Goal: Task Accomplishment & Management: Manage account settings

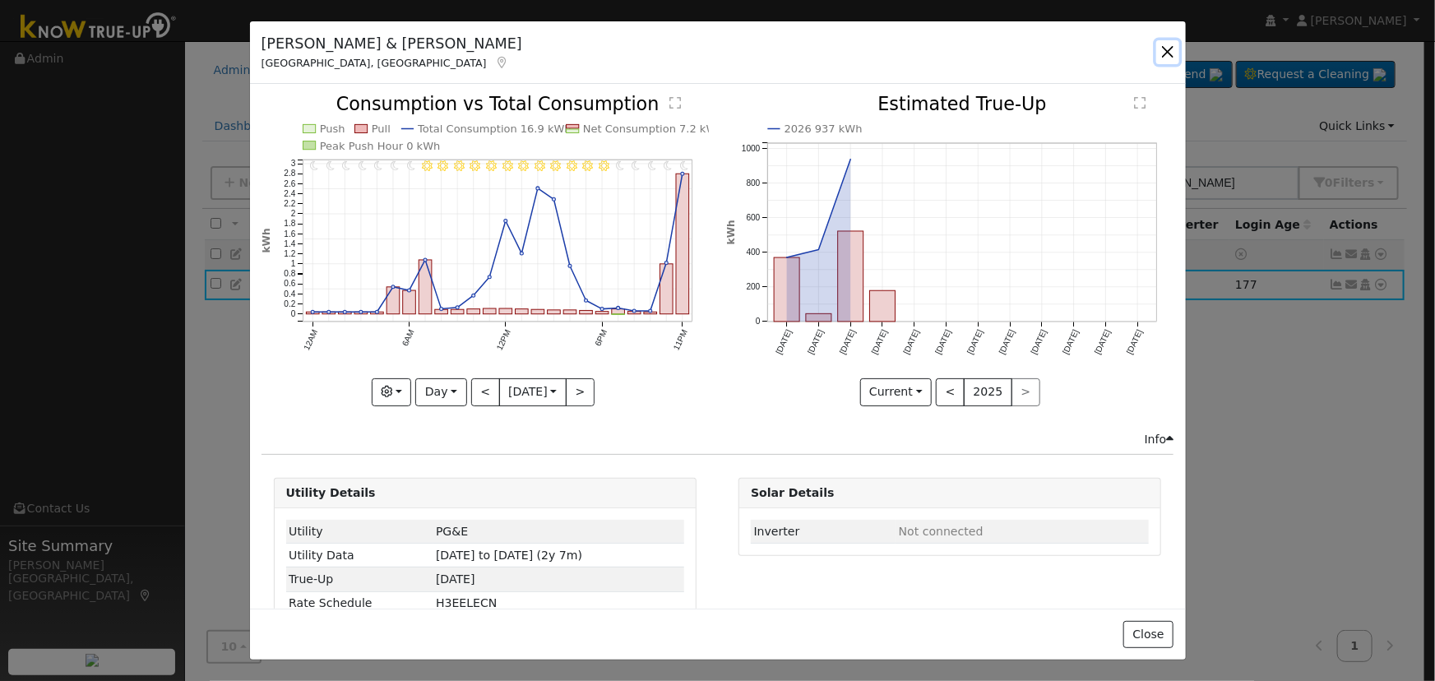
click at [1168, 54] on button "button" at bounding box center [1167, 51] width 23 height 23
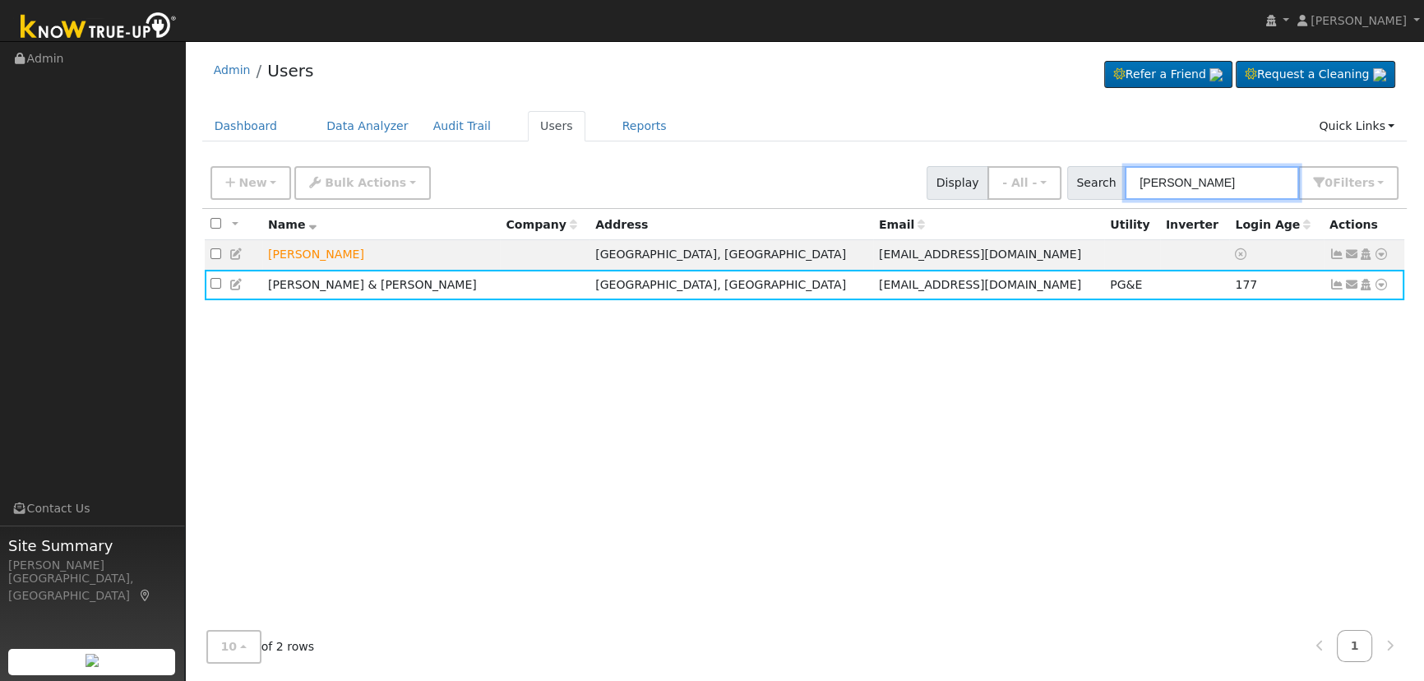
drag, startPoint x: 1197, startPoint y: 183, endPoint x: 1089, endPoint y: 178, distance: 107.8
click at [1089, 178] on div "Search [PERSON_NAME] 0 Filter s Role Show - All - Show Leads Admin Billing Admi…" at bounding box center [1233, 183] width 332 height 34
type input "[PERSON_NAME]"
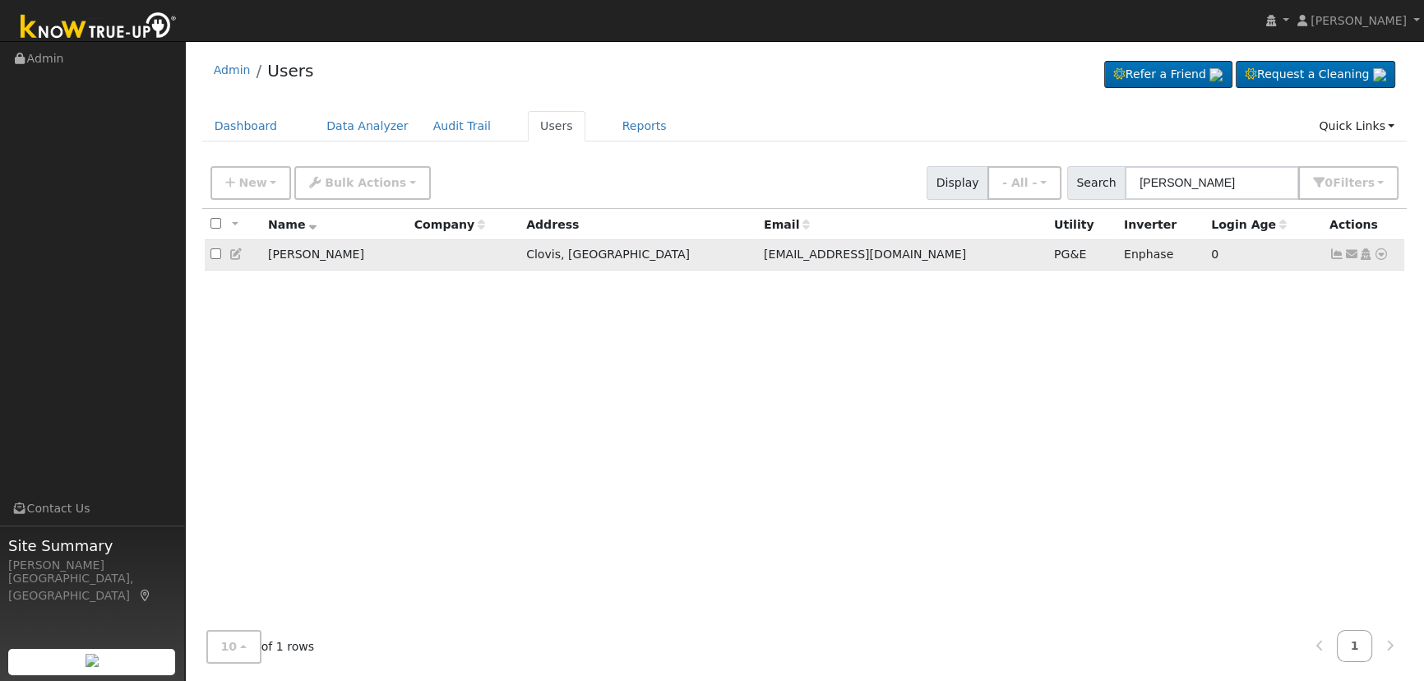
click at [1331, 254] on icon at bounding box center [1337, 254] width 15 height 12
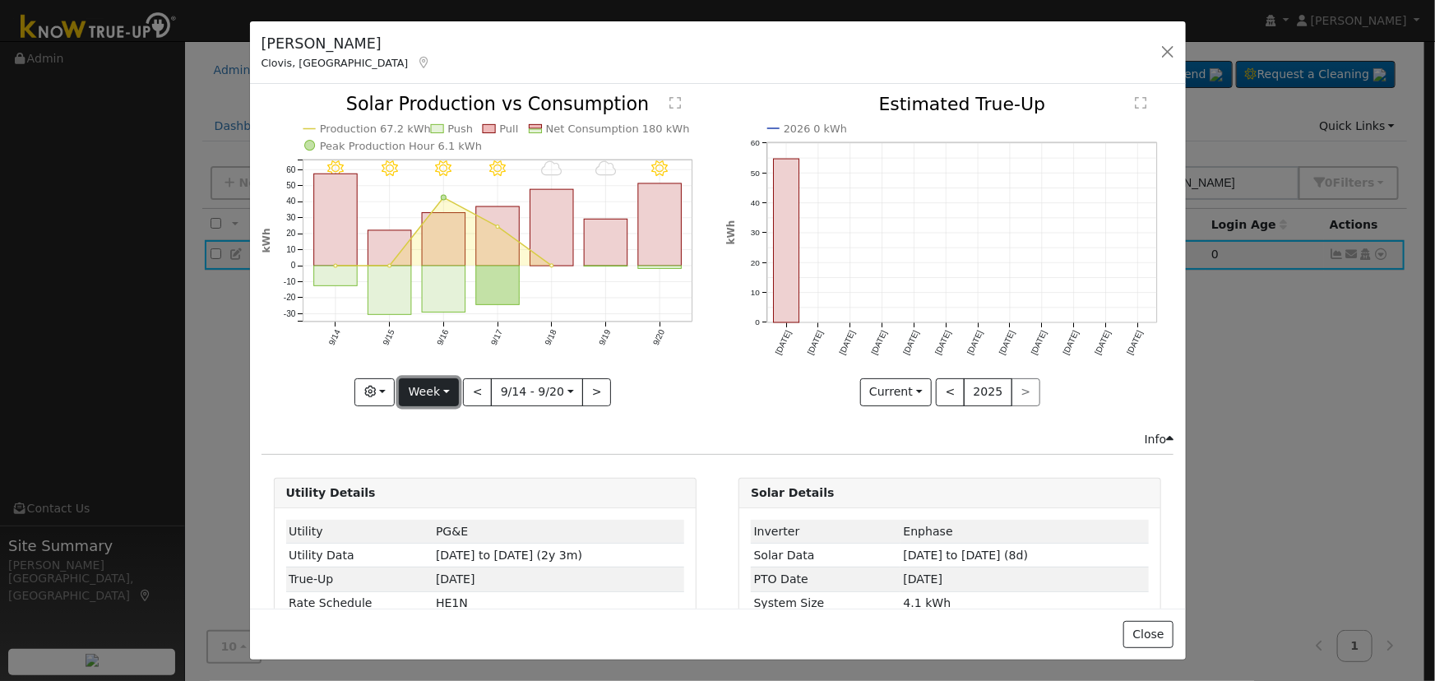
click at [426, 389] on button "Week" at bounding box center [429, 392] width 60 height 28
click at [437, 420] on link "Day" at bounding box center [457, 425] width 114 height 23
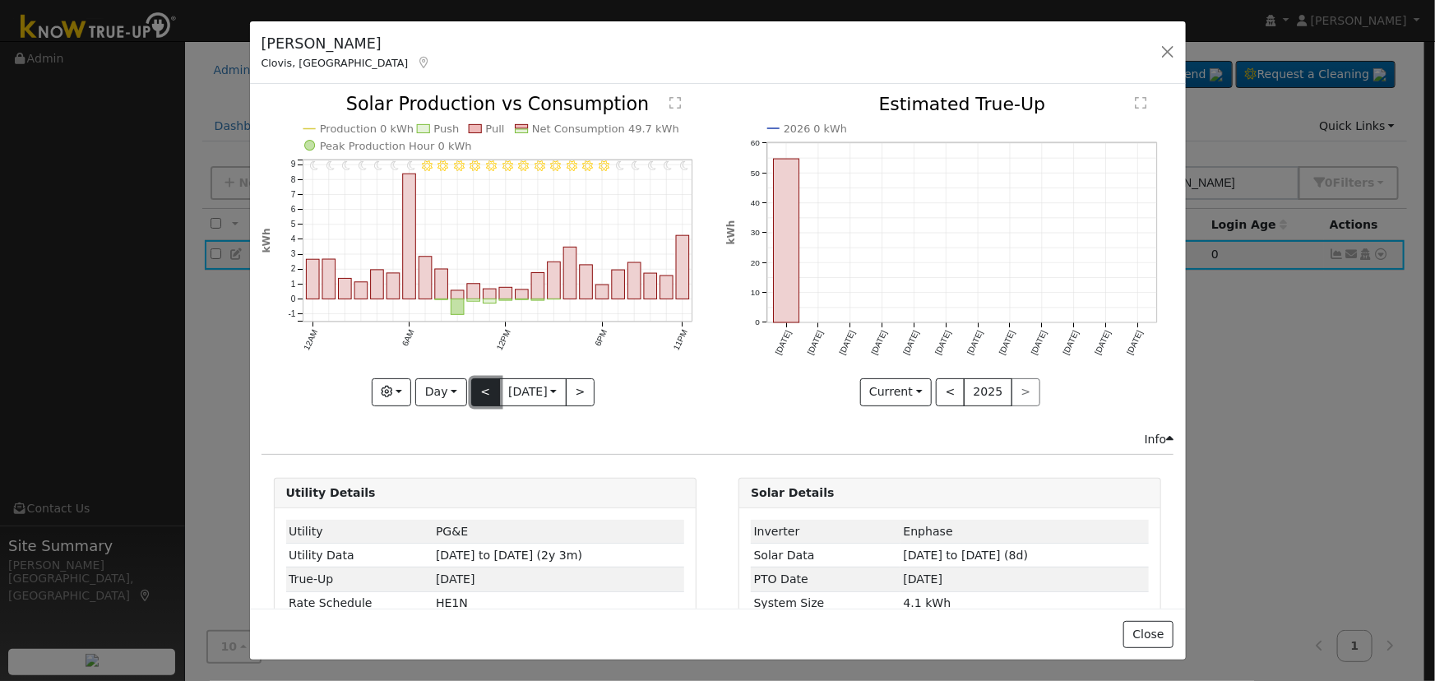
click at [474, 386] on button "<" at bounding box center [485, 392] width 29 height 28
type input "[DATE]"
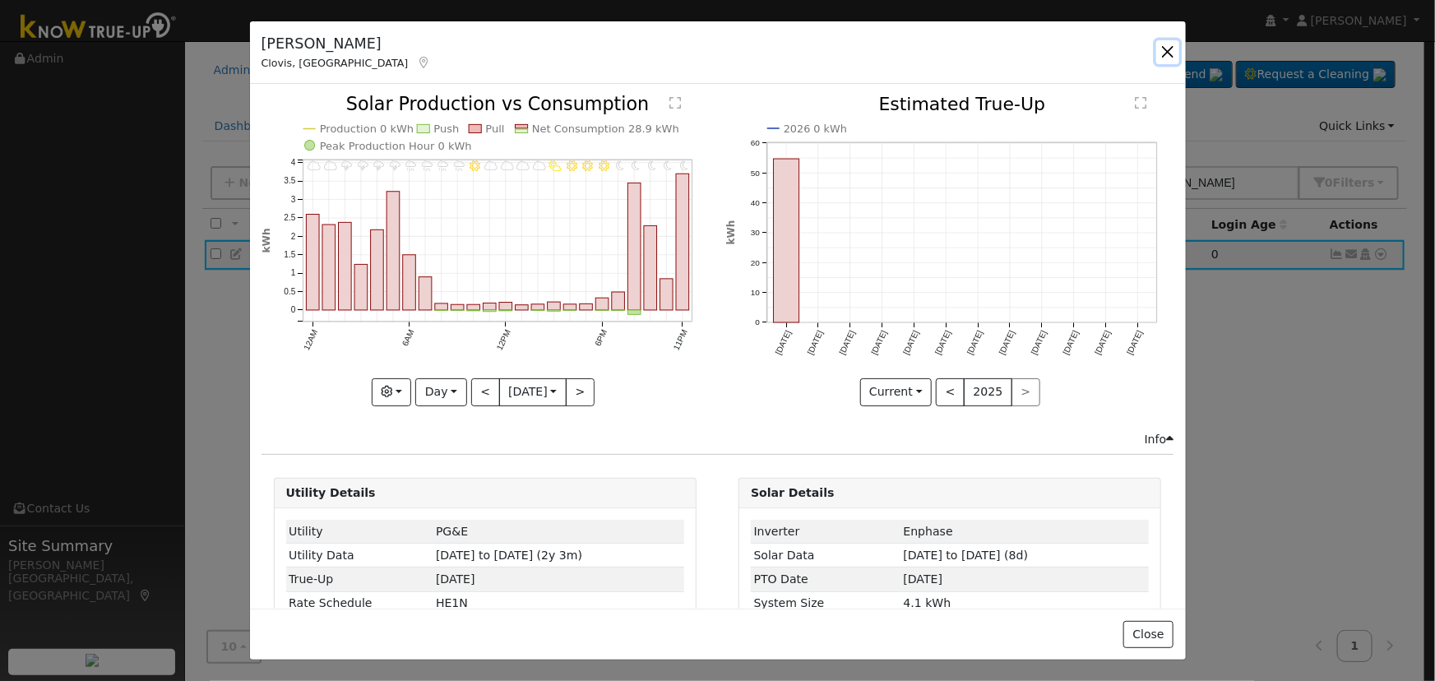
click at [1167, 46] on button "button" at bounding box center [1167, 51] width 23 height 23
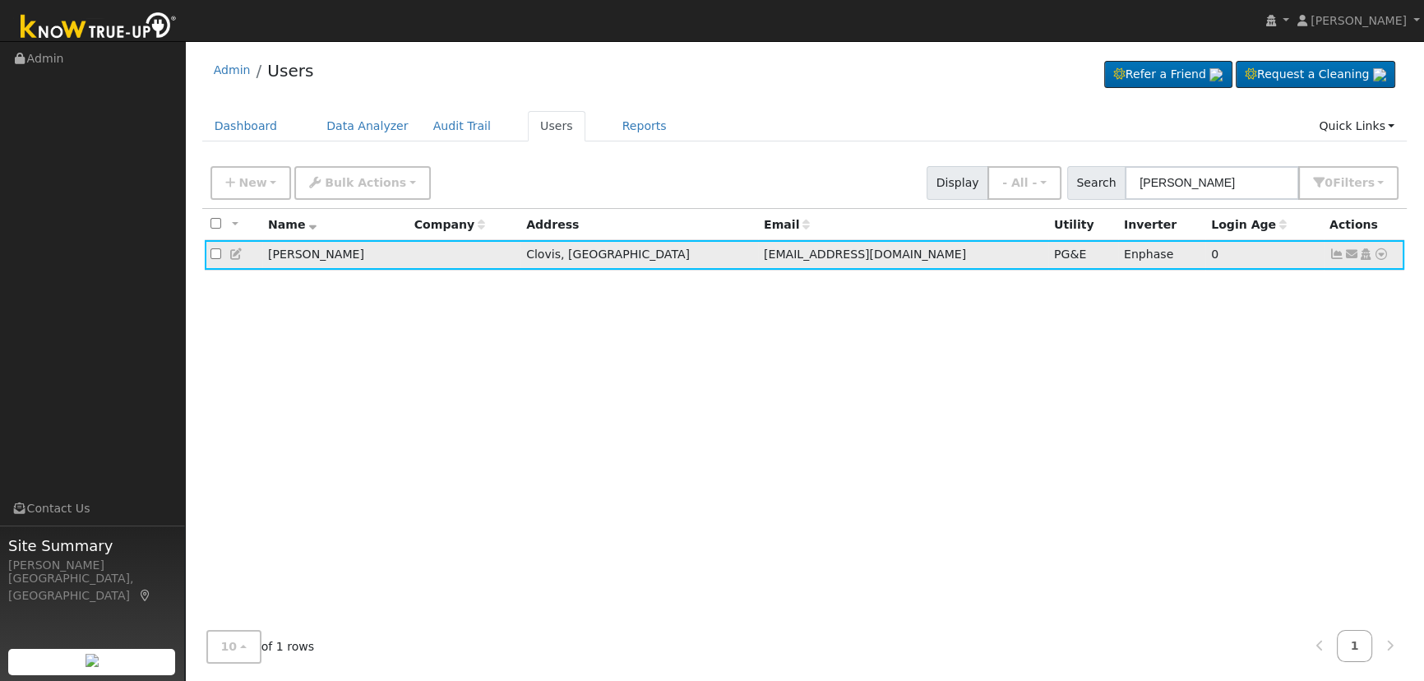
click at [1335, 258] on icon at bounding box center [1337, 254] width 15 height 12
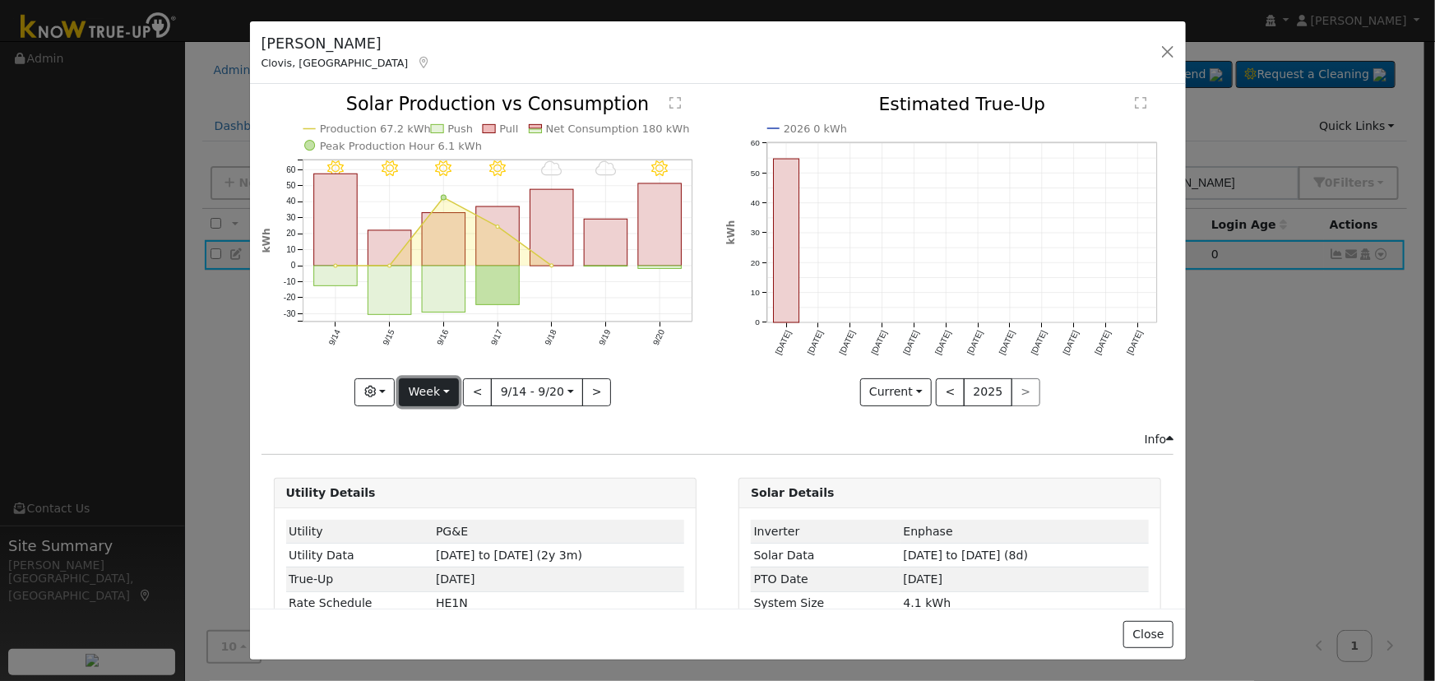
click at [445, 378] on button "Week" at bounding box center [429, 392] width 60 height 28
click at [449, 414] on link "Day" at bounding box center [457, 425] width 114 height 23
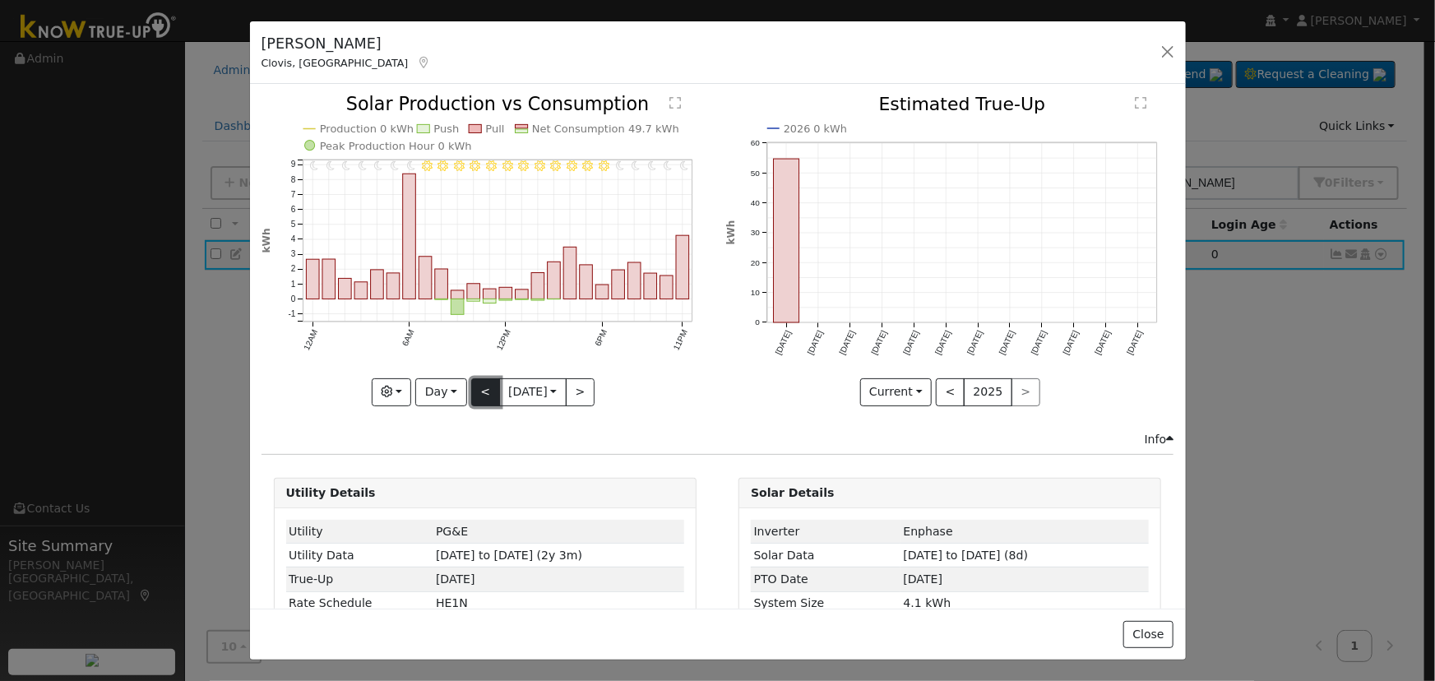
click at [471, 378] on button "<" at bounding box center [485, 392] width 29 height 28
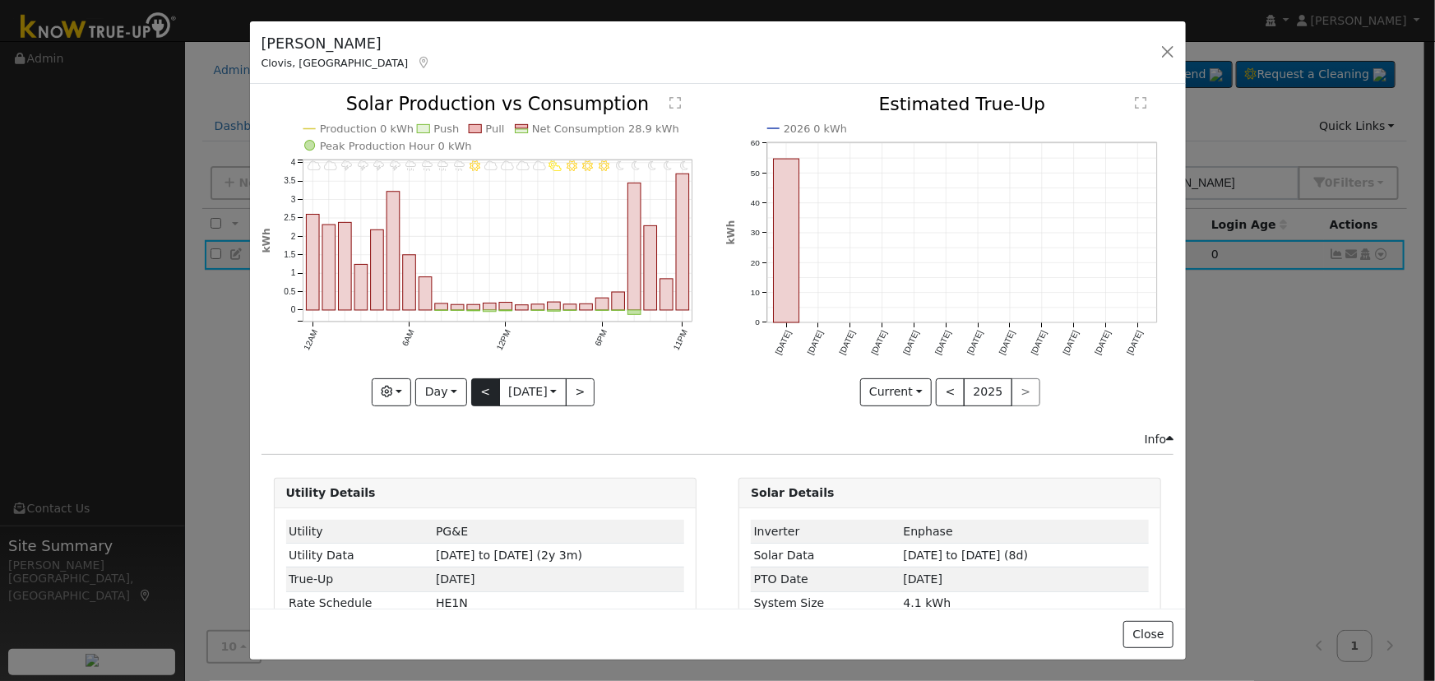
click at [465, 377] on icon "11PM - Clear 10PM - Clear 9PM - Clear 8PM - Clear 7PM - Clear 6PM - Clear 5PM -…" at bounding box center [485, 249] width 447 height 308
click at [471, 382] on button "<" at bounding box center [485, 392] width 29 height 28
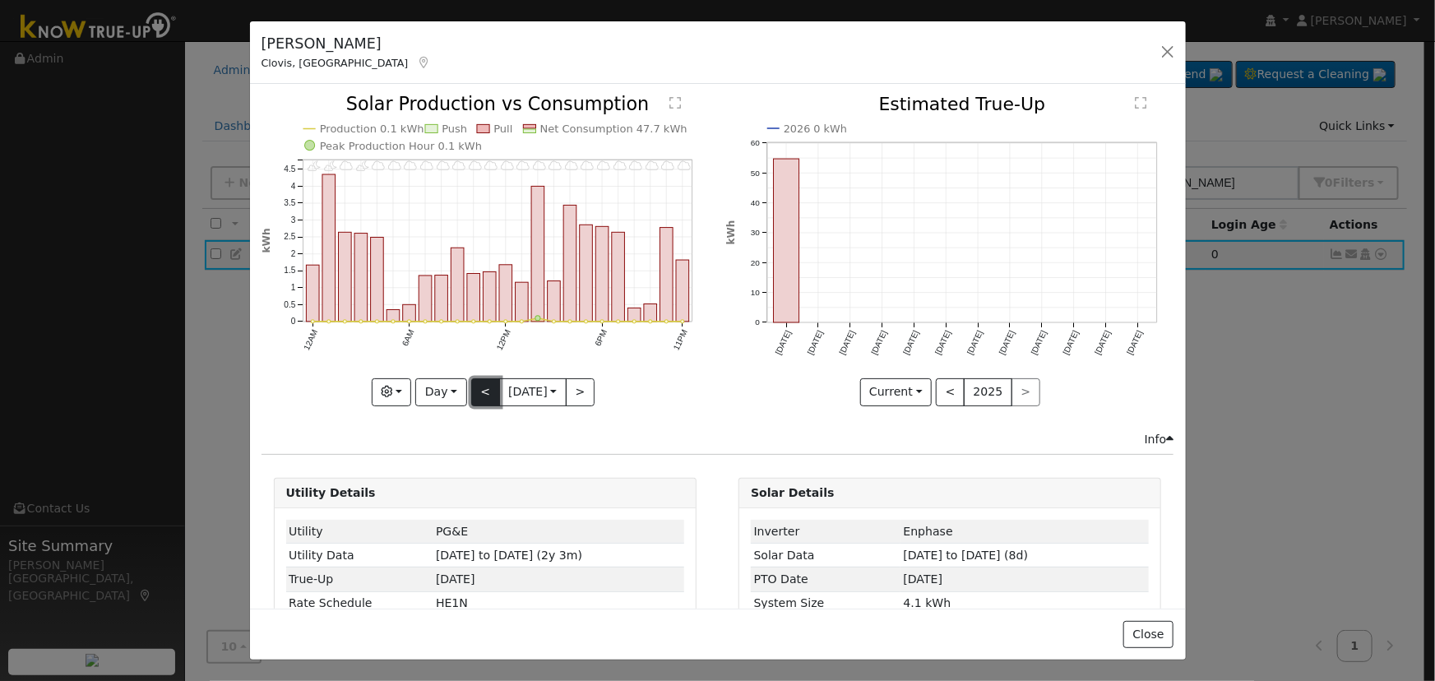
click at [471, 382] on button "<" at bounding box center [485, 392] width 29 height 28
type input "[DATE]"
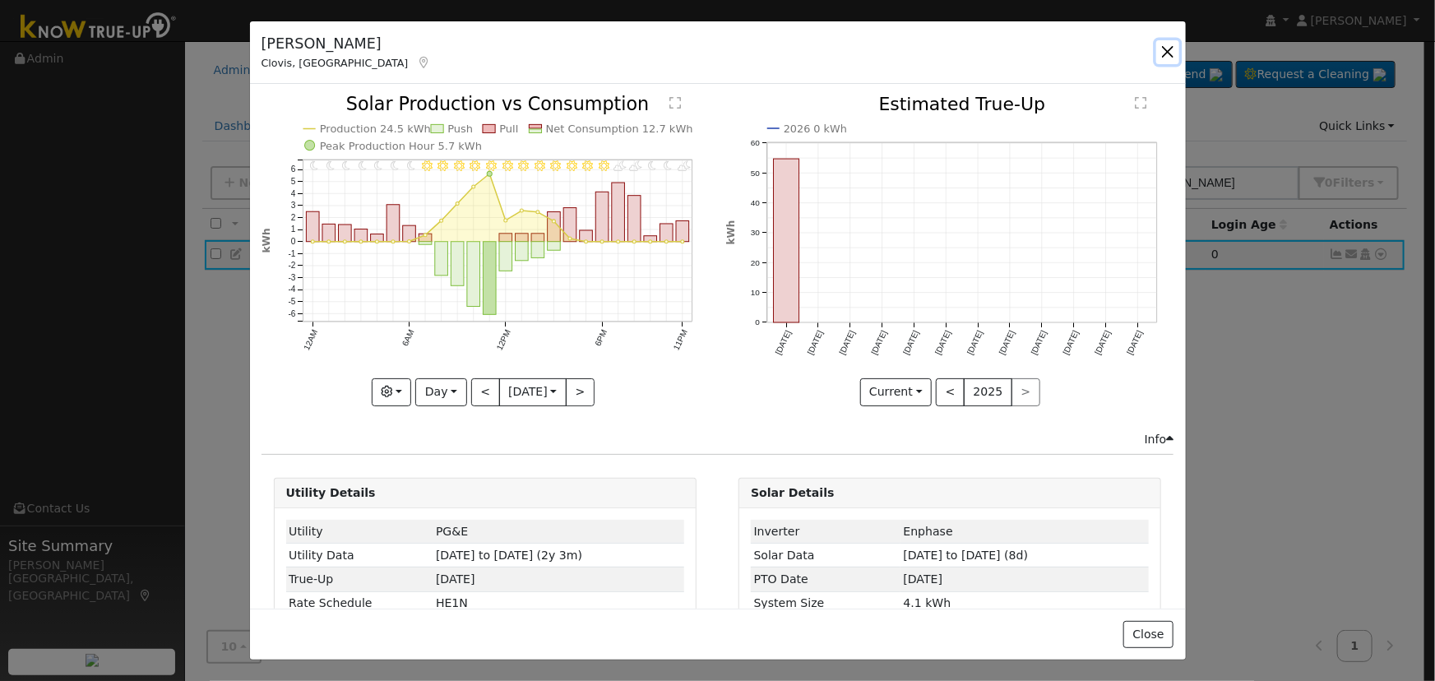
drag, startPoint x: 1171, startPoint y: 53, endPoint x: 1197, endPoint y: 100, distance: 54.5
click at [1171, 53] on button "button" at bounding box center [1167, 51] width 23 height 23
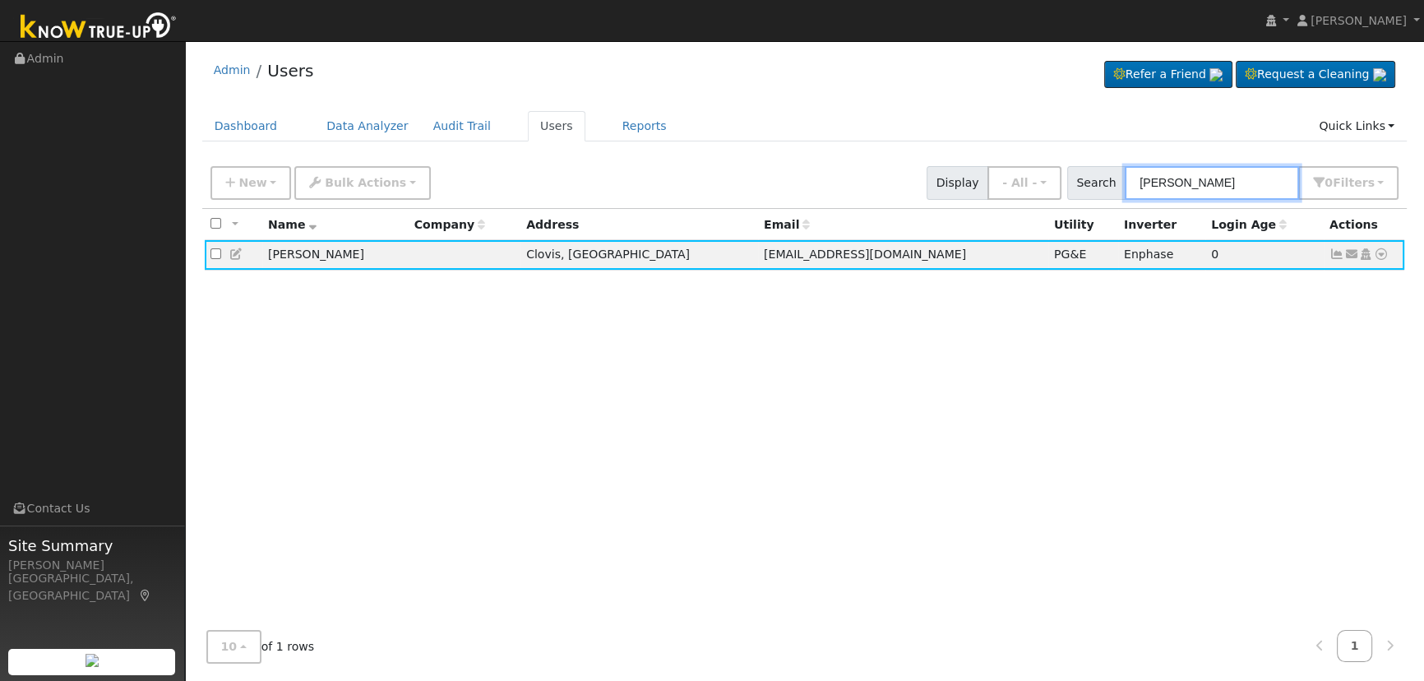
click at [1223, 166] on input "[PERSON_NAME]" at bounding box center [1212, 183] width 174 height 34
drag, startPoint x: 1225, startPoint y: 174, endPoint x: 1085, endPoint y: 123, distance: 149.6
click at [1096, 133] on div "Admin Users Refer a Friend Request a Cleaning" at bounding box center [804, 362] width 1223 height 627
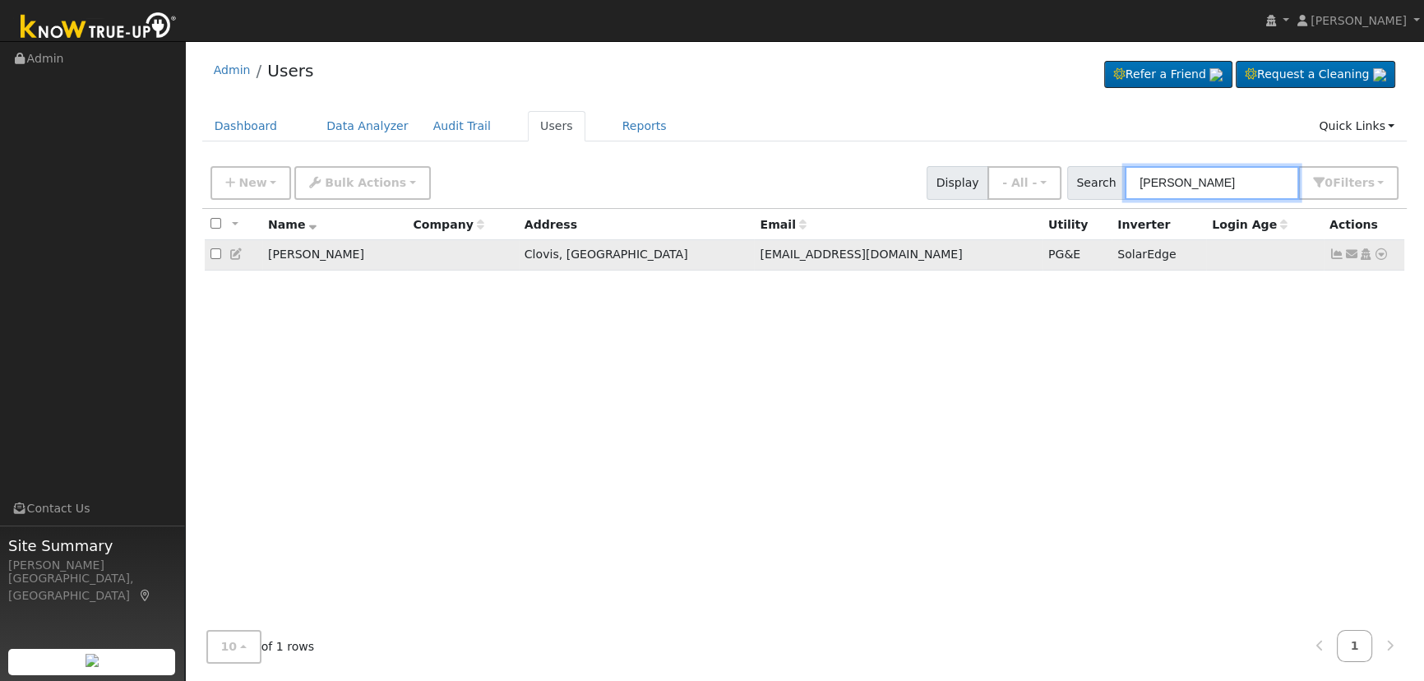
type input "[PERSON_NAME]"
click at [1332, 255] on icon at bounding box center [1337, 254] width 15 height 12
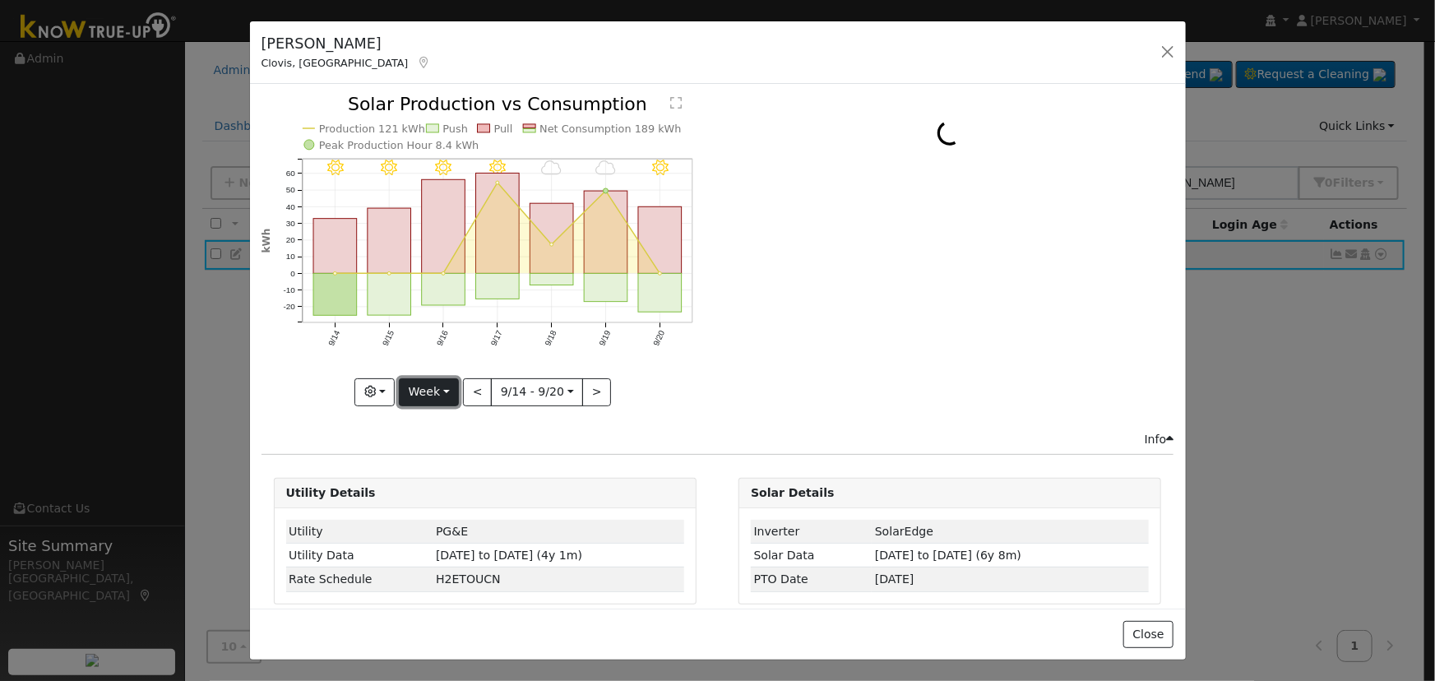
click at [428, 382] on button "Week" at bounding box center [429, 392] width 60 height 28
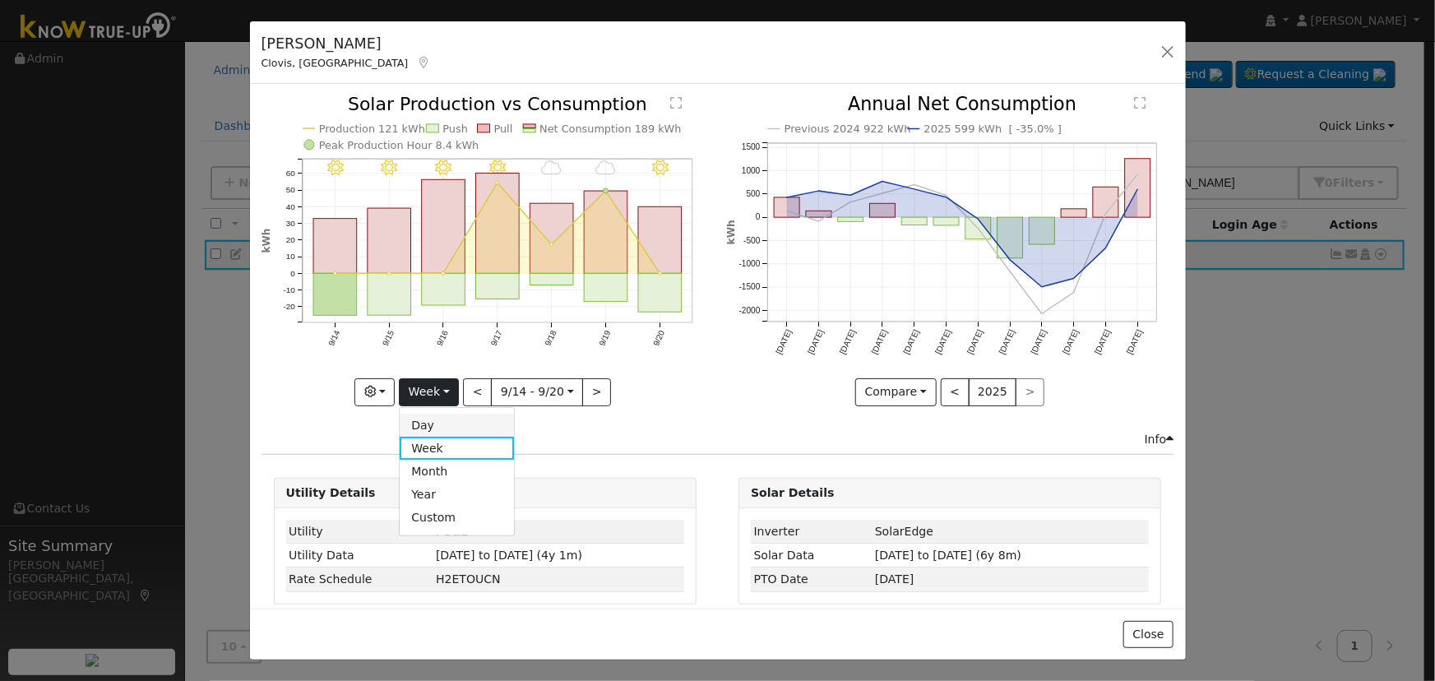
click at [437, 419] on link "Day" at bounding box center [457, 425] width 114 height 23
type input "[DATE]"
